Goal: Find specific page/section: Find specific page/section

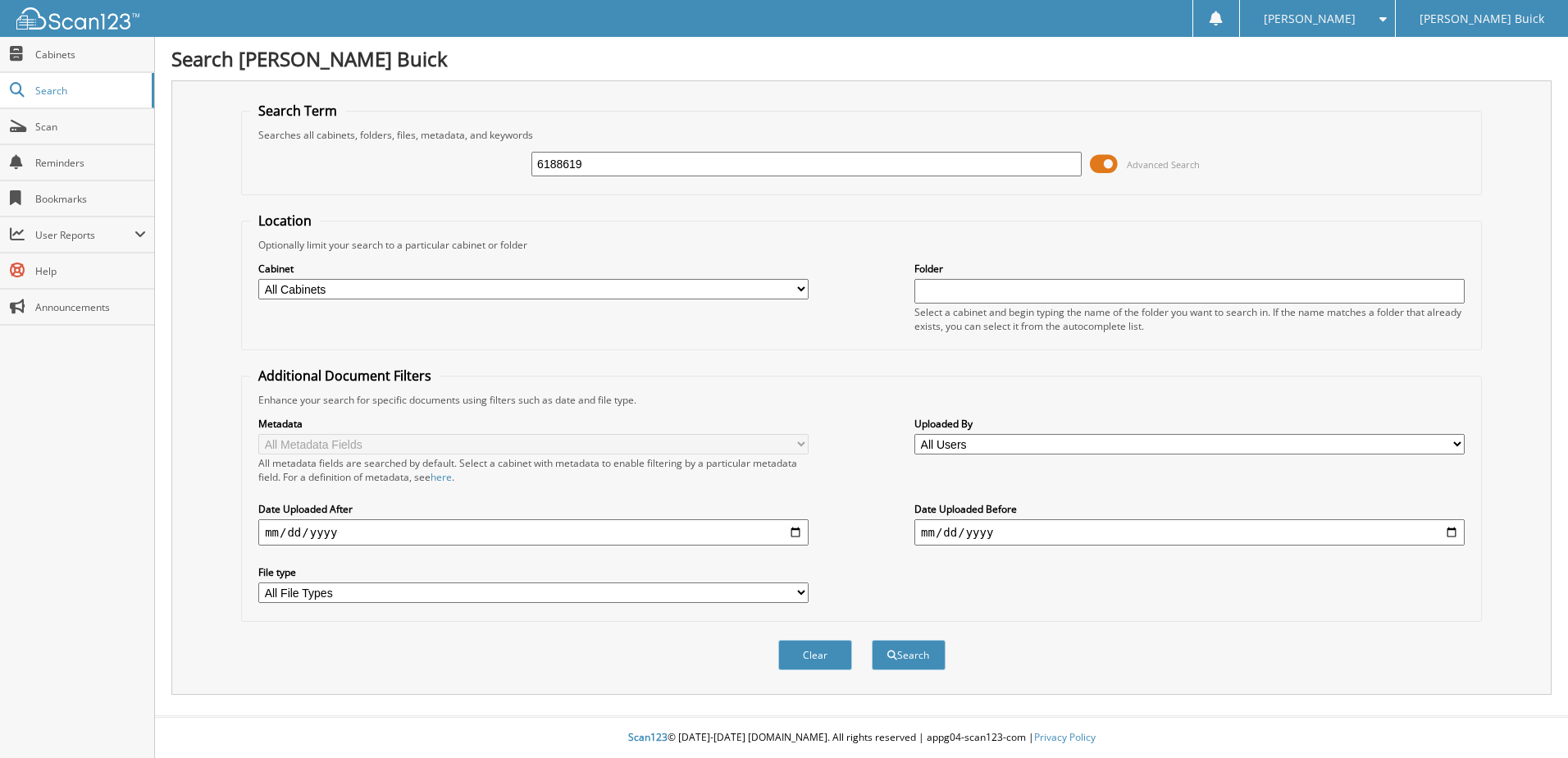
type input "6188619"
click at [872, 639] on button "Search" at bounding box center [909, 655] width 74 height 31
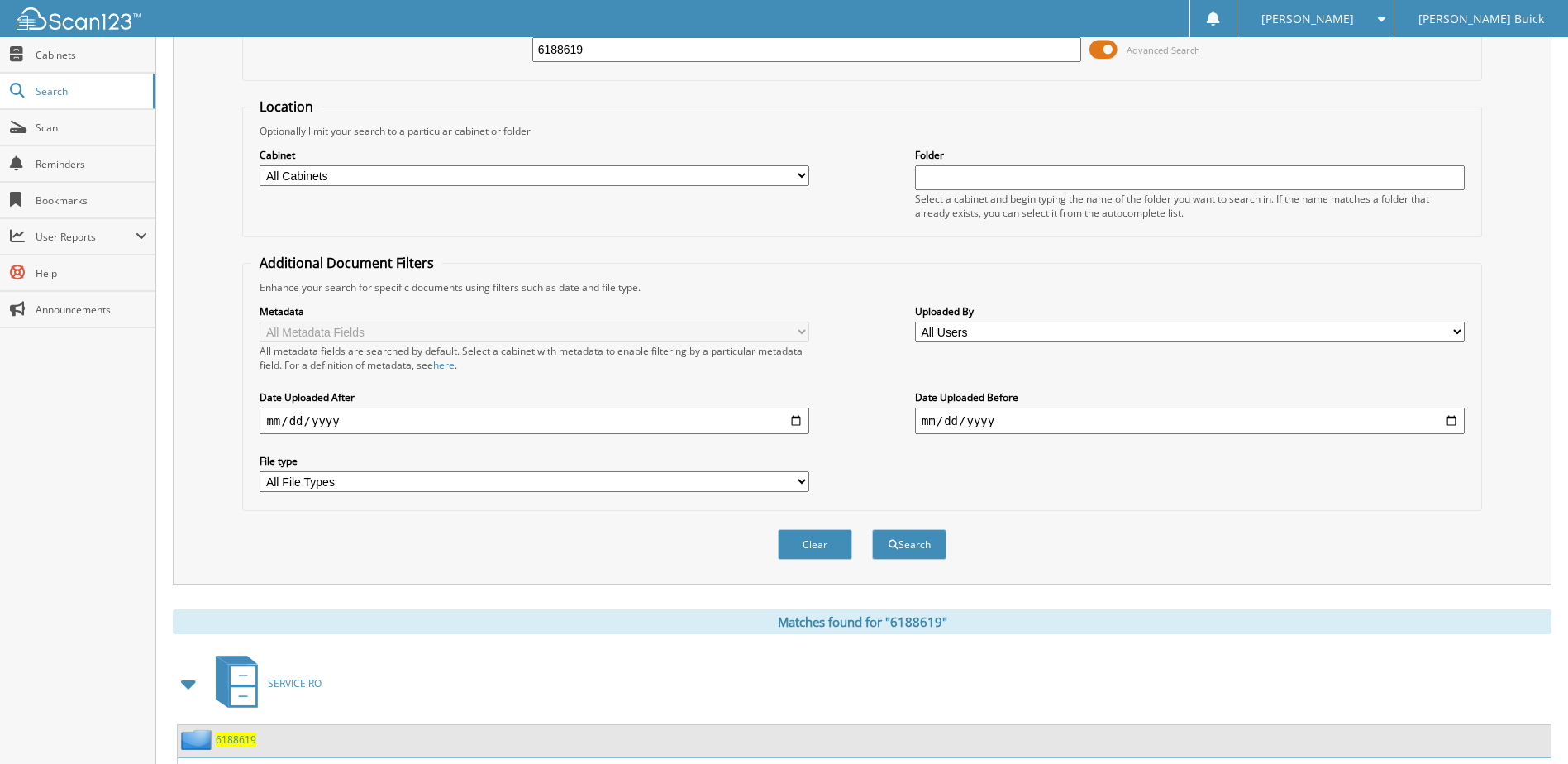
scroll to position [225, 0]
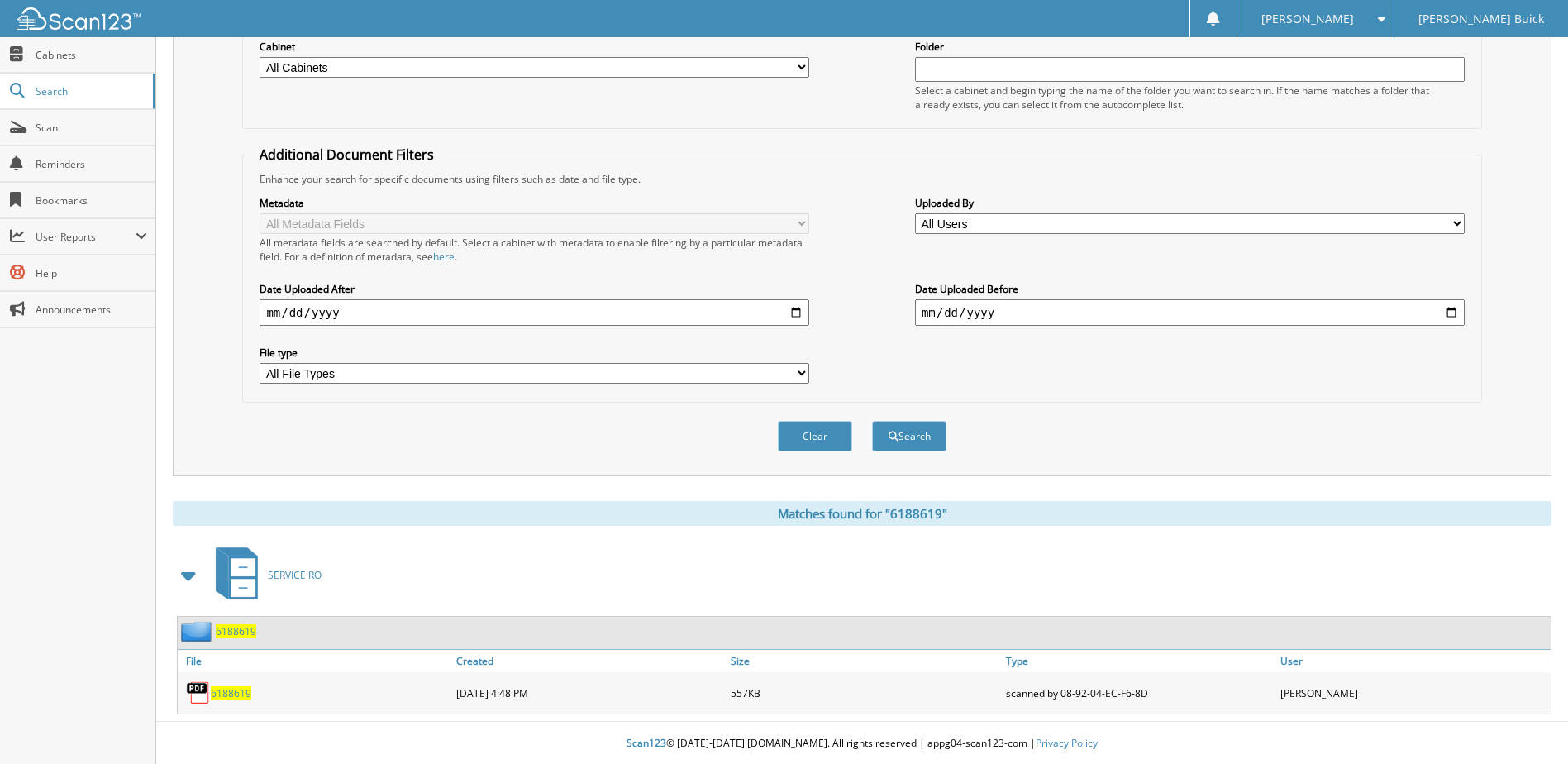
click at [249, 693] on span "6188619" at bounding box center [230, 693] width 40 height 14
